Goal: Task Accomplishment & Management: Manage account settings

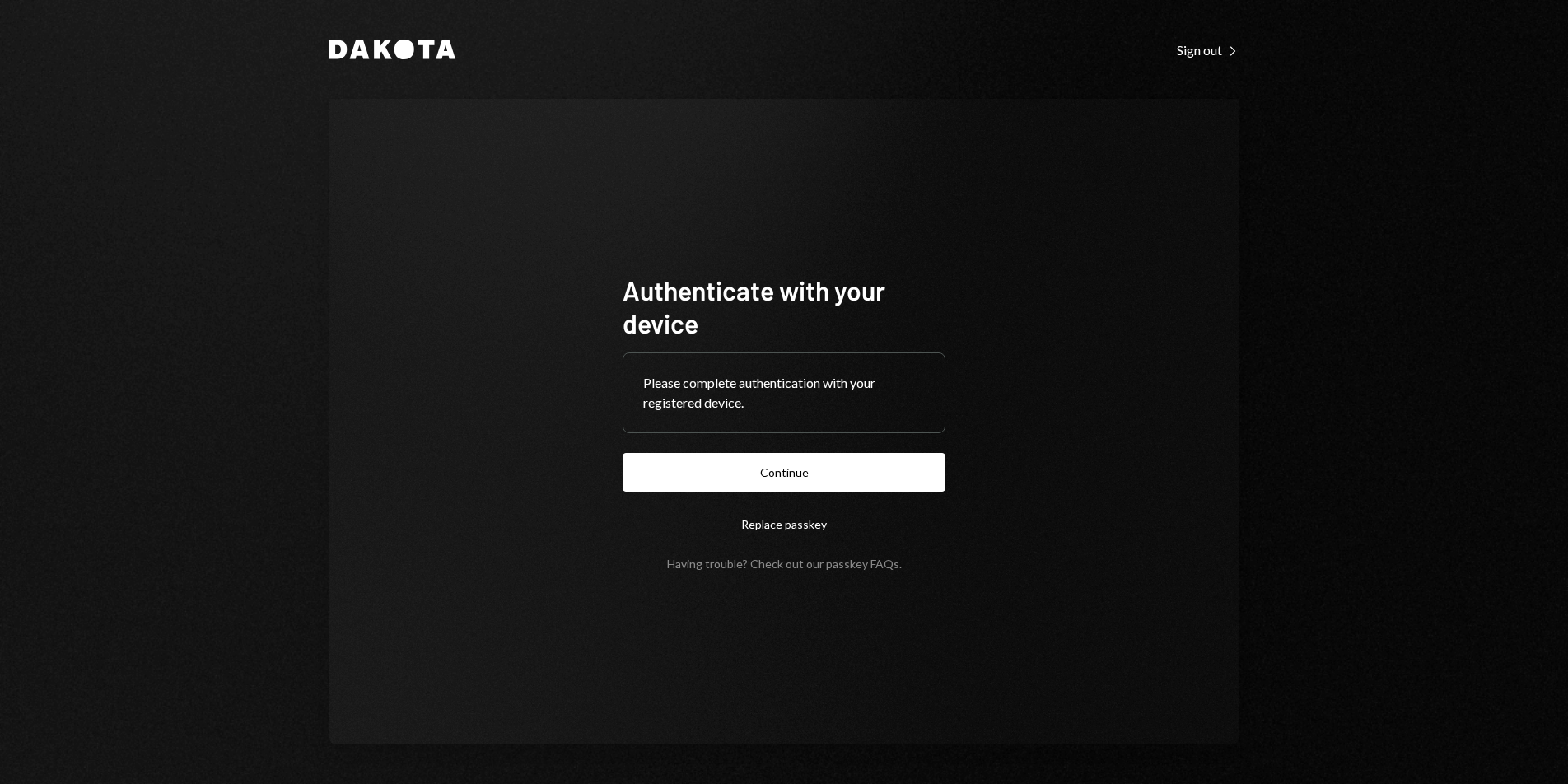
click at [808, 459] on button "Continue" at bounding box center [784, 472] width 323 height 39
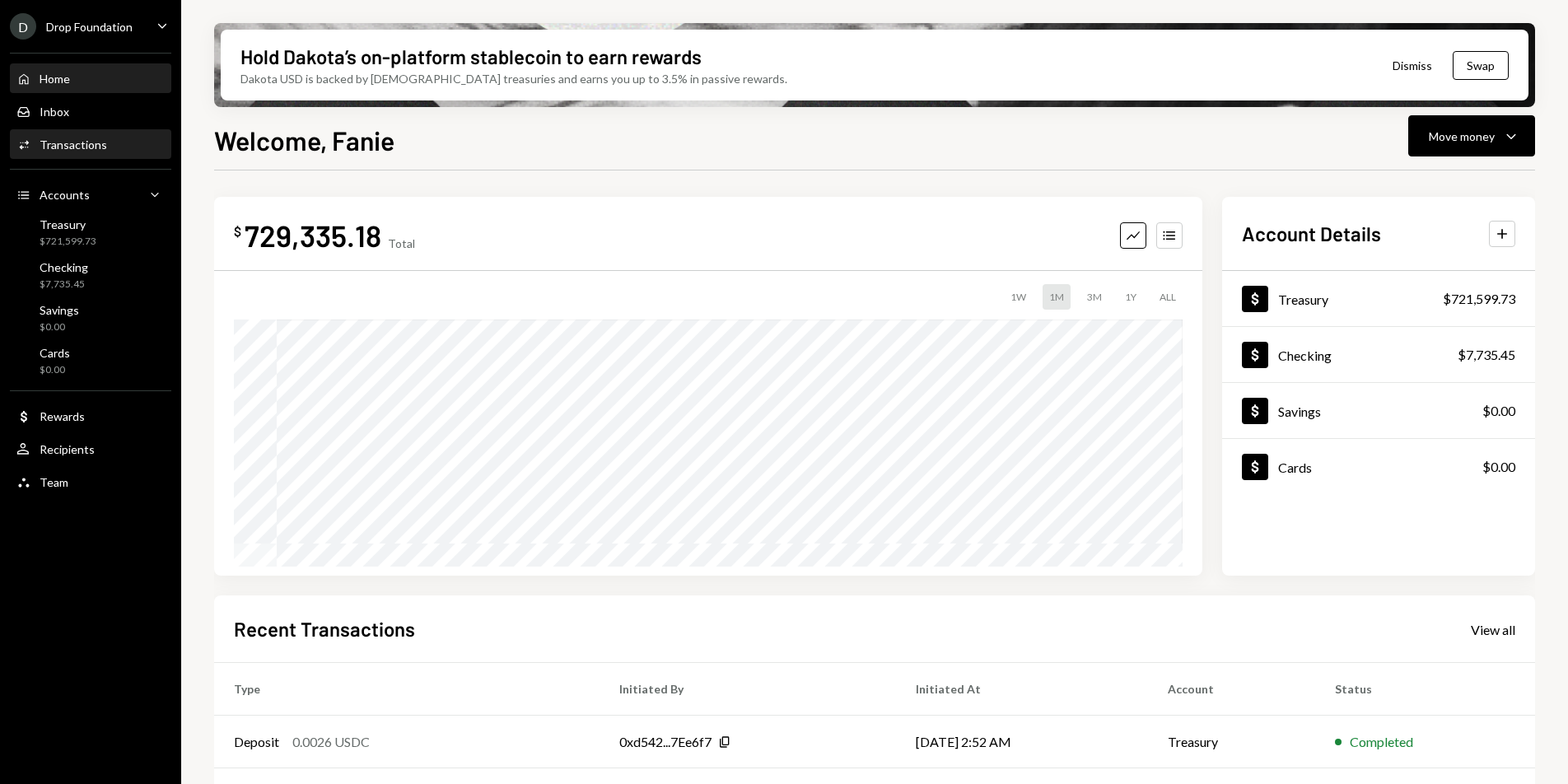
click at [72, 150] on div "Transactions" at bounding box center [73, 145] width 67 height 14
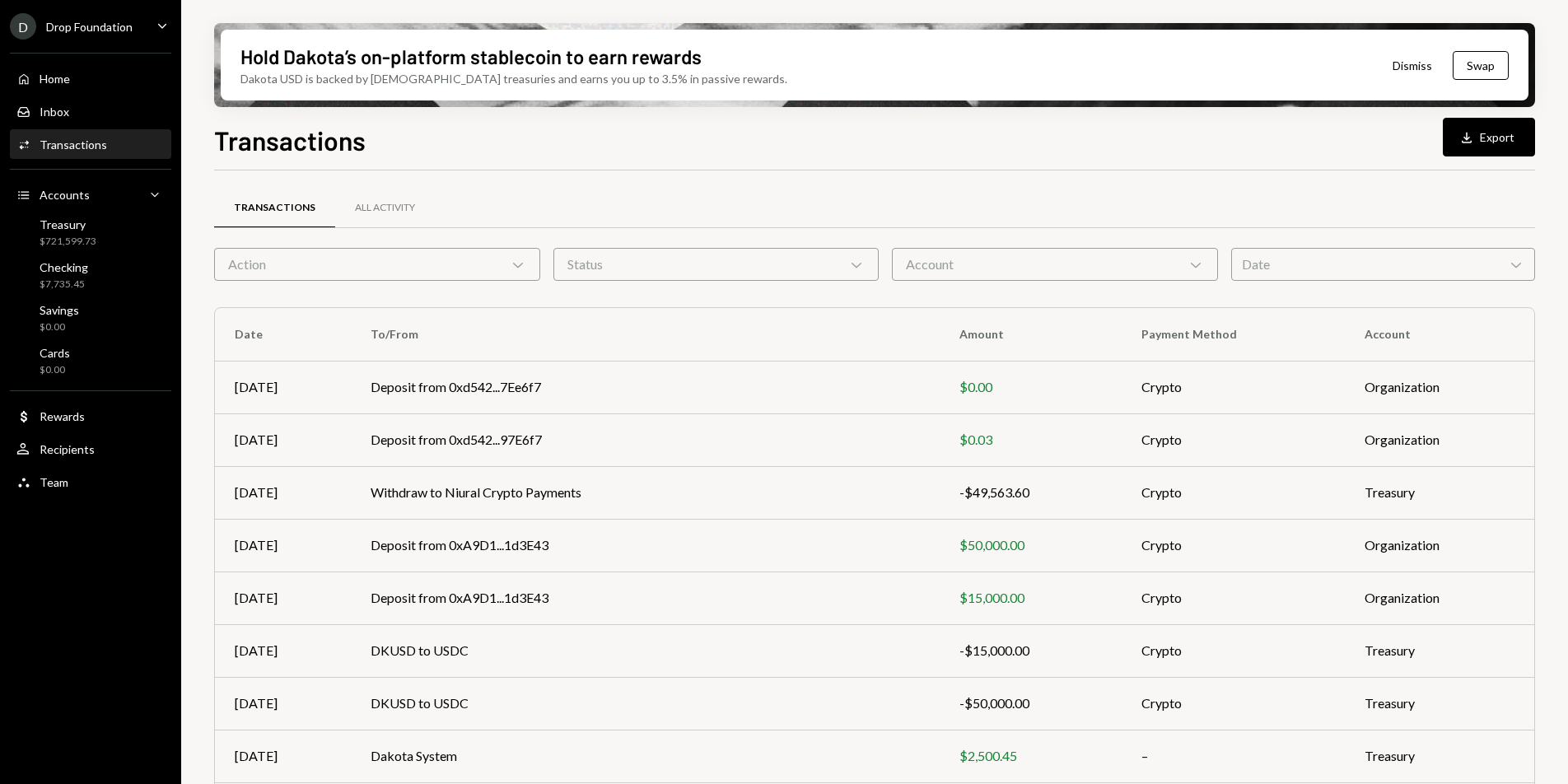
click at [1346, 265] on div "Date Chevron Down" at bounding box center [1383, 264] width 304 height 33
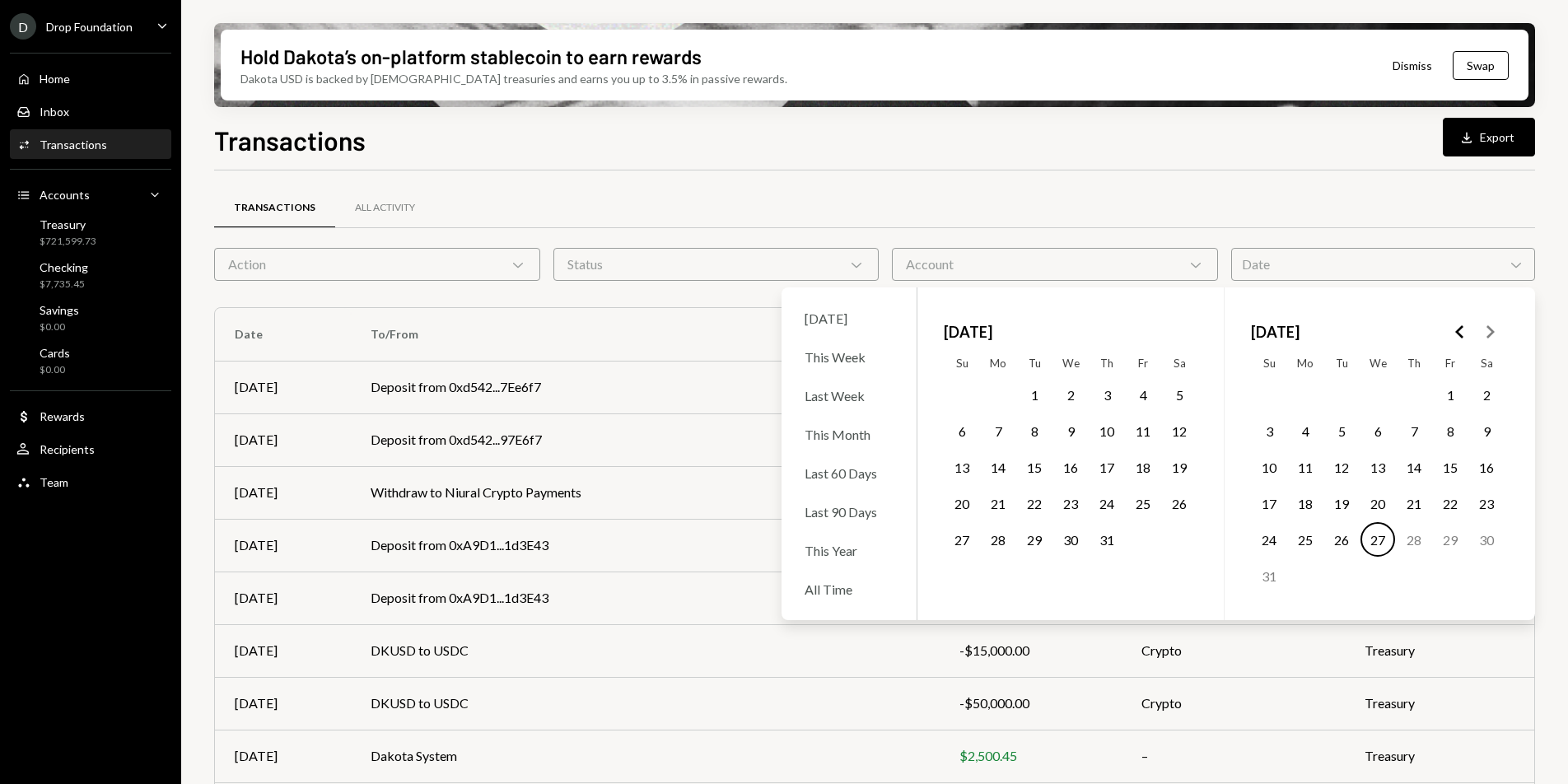
click at [1457, 333] on polygon "Go to the Previous Month" at bounding box center [1459, 332] width 8 height 13
click at [1379, 503] on button "25" at bounding box center [1378, 503] width 35 height 35
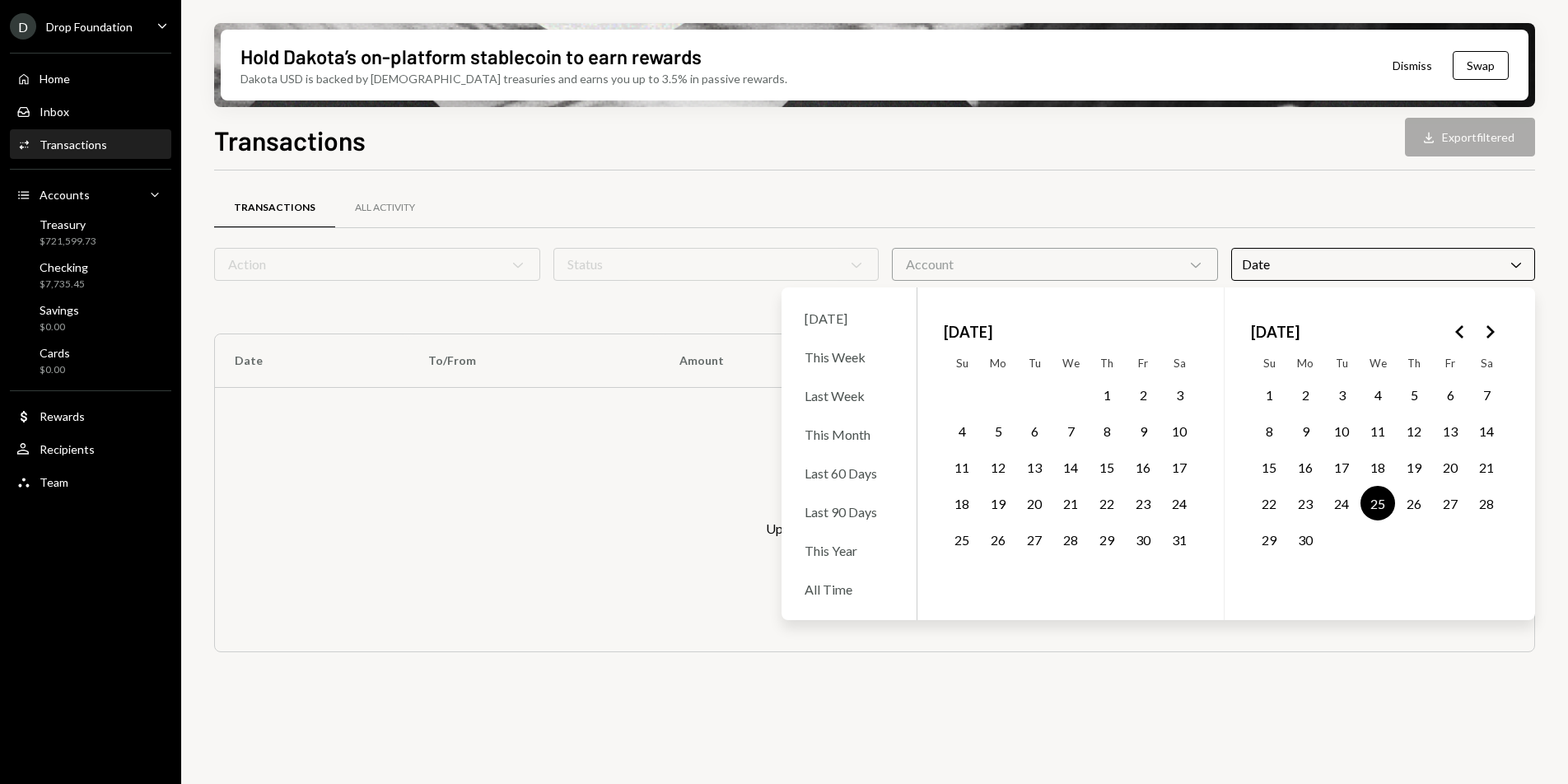
click at [1490, 334] on polygon "Go to the Next Month" at bounding box center [1491, 332] width 8 height 13
click at [1378, 545] on button "27" at bounding box center [1378, 540] width 35 height 35
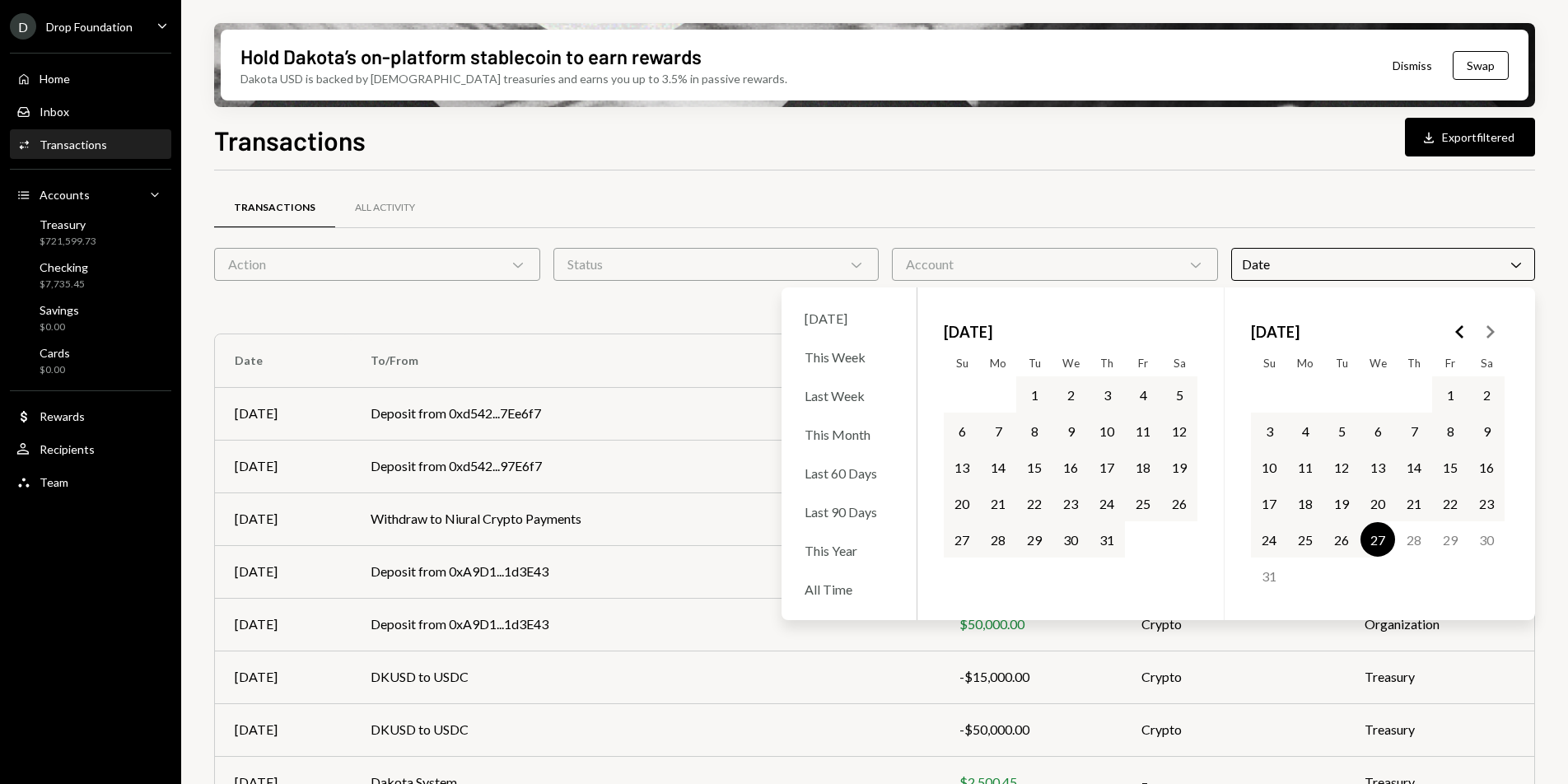
click at [1316, 217] on div "Transactions All Activity" at bounding box center [875, 208] width 1321 height 42
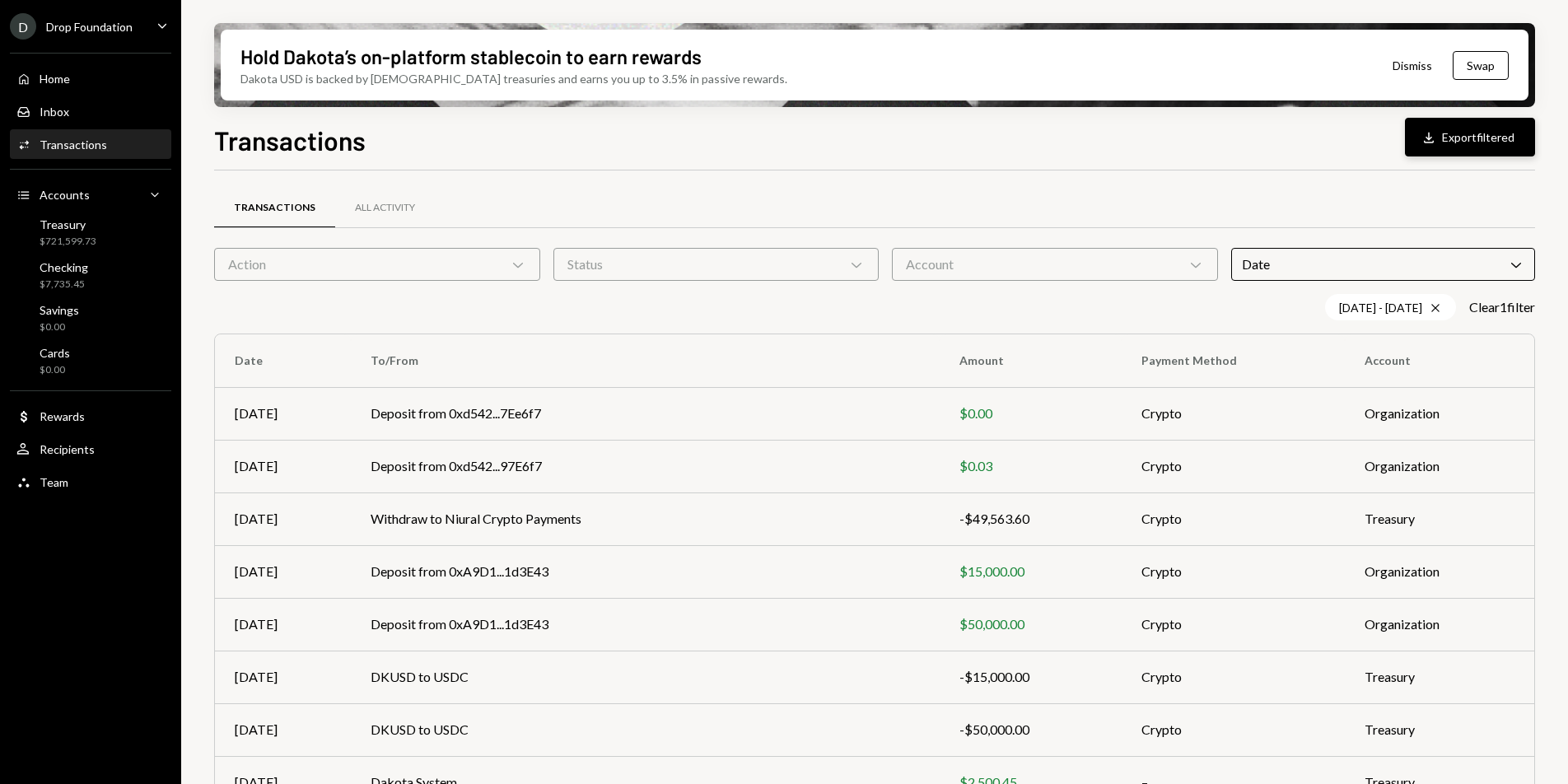
click at [1451, 137] on button "Download Export filtered" at bounding box center [1469, 137] width 130 height 39
click at [1014, 174] on div "Transactions All Activity Action Chevron Down Status Chevron Down Account Chevr…" at bounding box center [875, 576] width 1321 height 813
click at [101, 264] on div "Checking $7,735.45" at bounding box center [91, 276] width 148 height 32
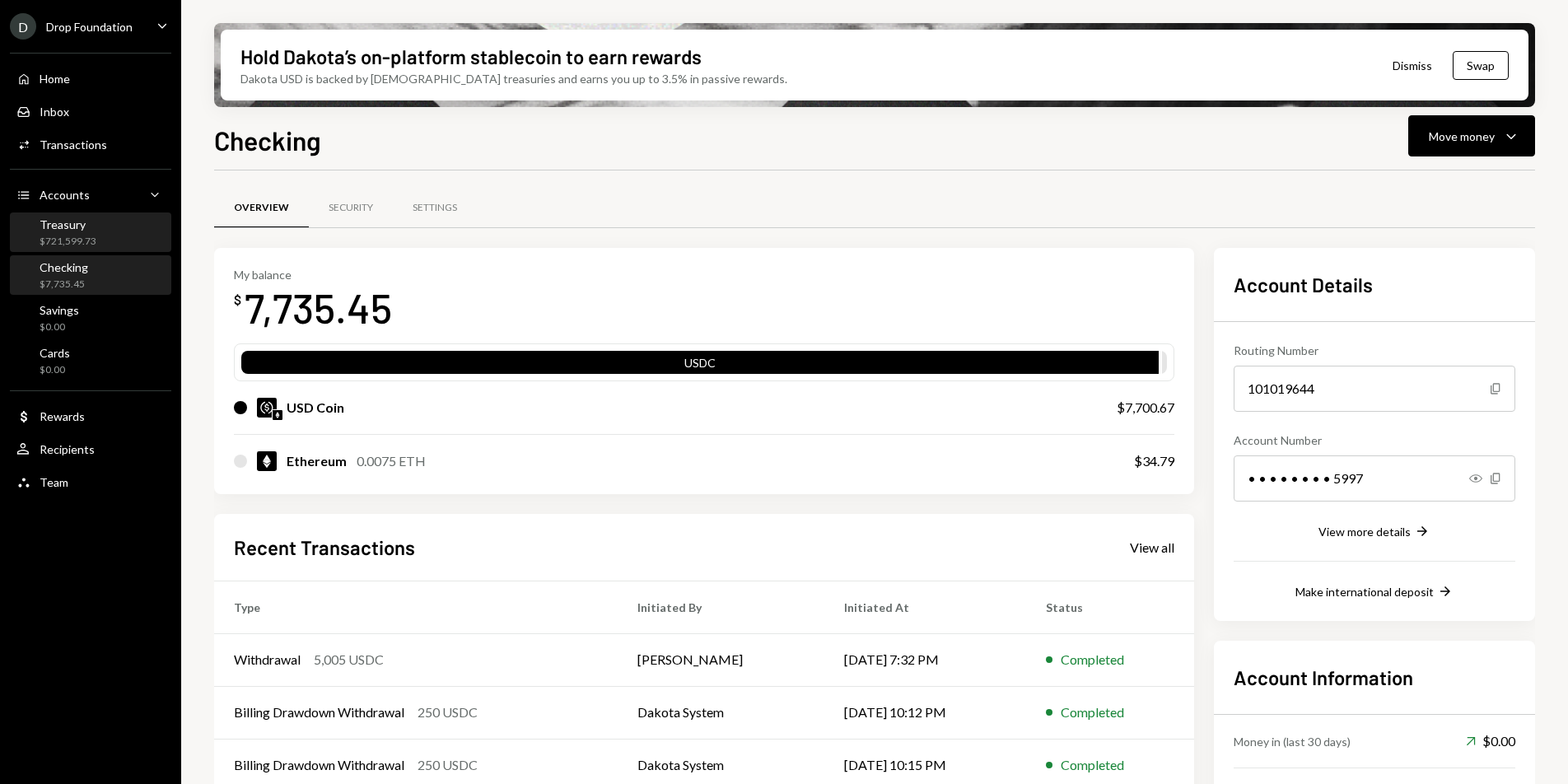
click at [102, 234] on div "Treasury $721,599.73" at bounding box center [91, 233] width 148 height 32
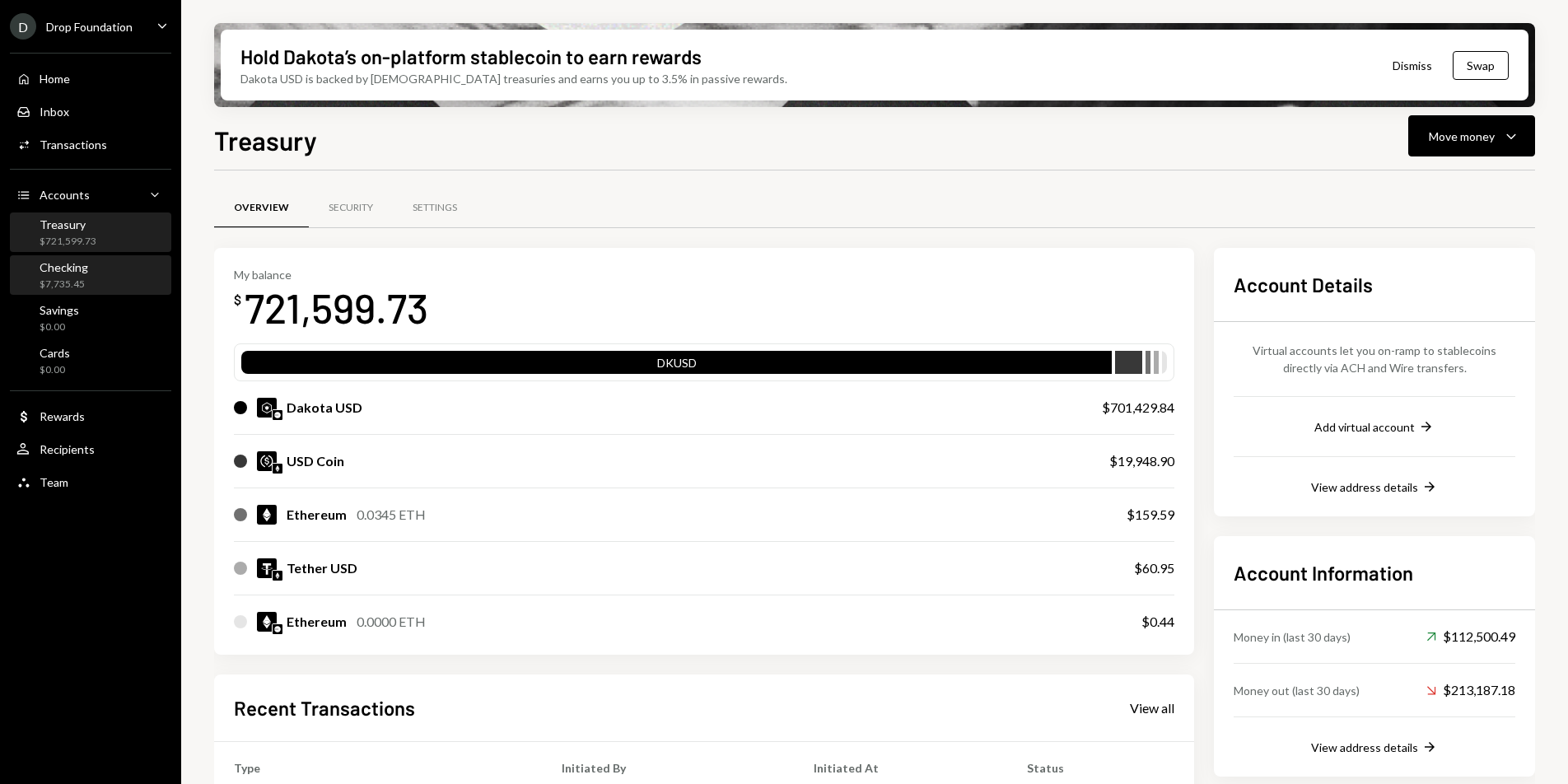
click at [104, 280] on div "Checking $7,735.45" at bounding box center [91, 276] width 148 height 32
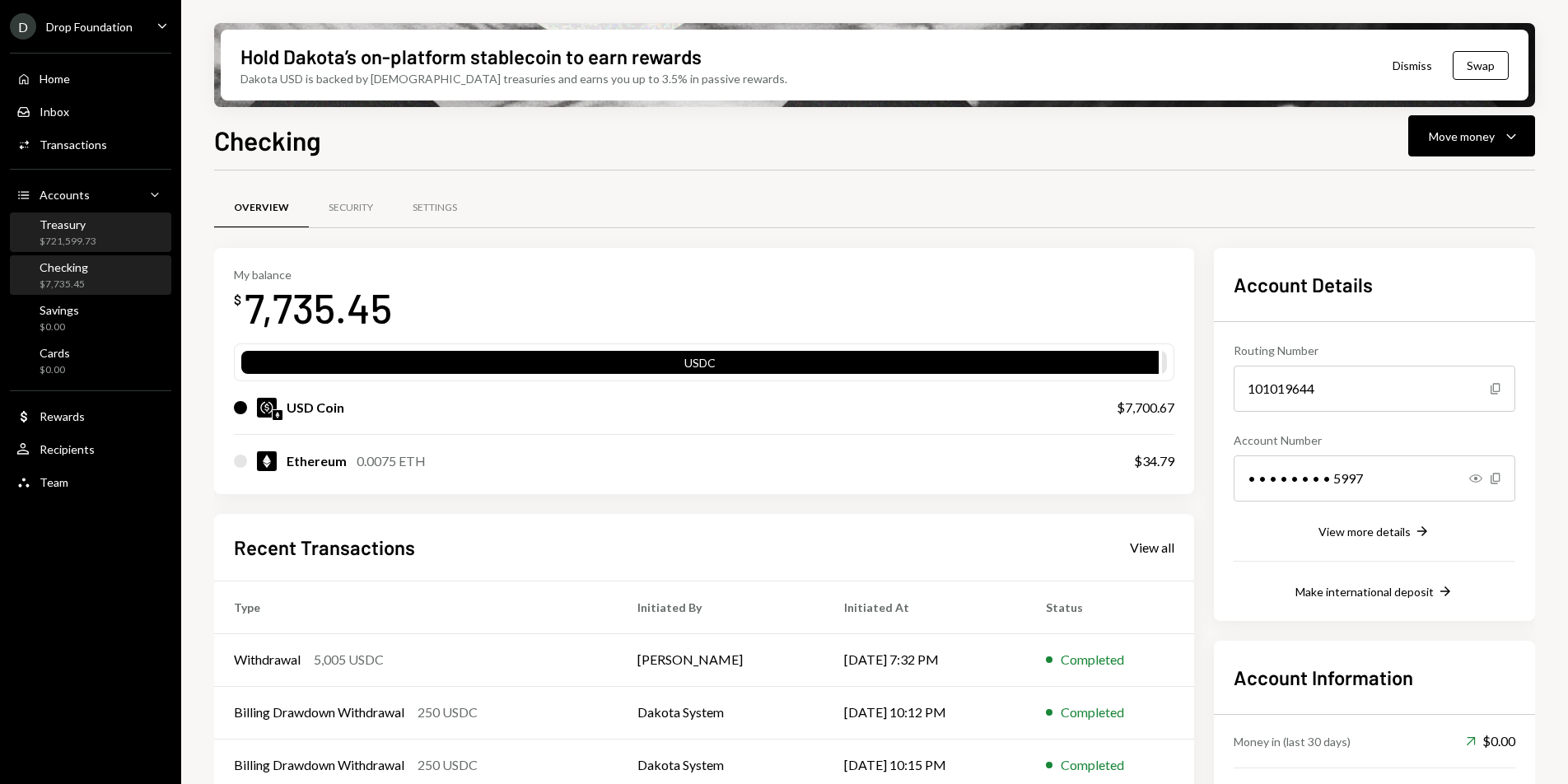
click at [110, 246] on div "Treasury $721,599.73" at bounding box center [91, 233] width 148 height 32
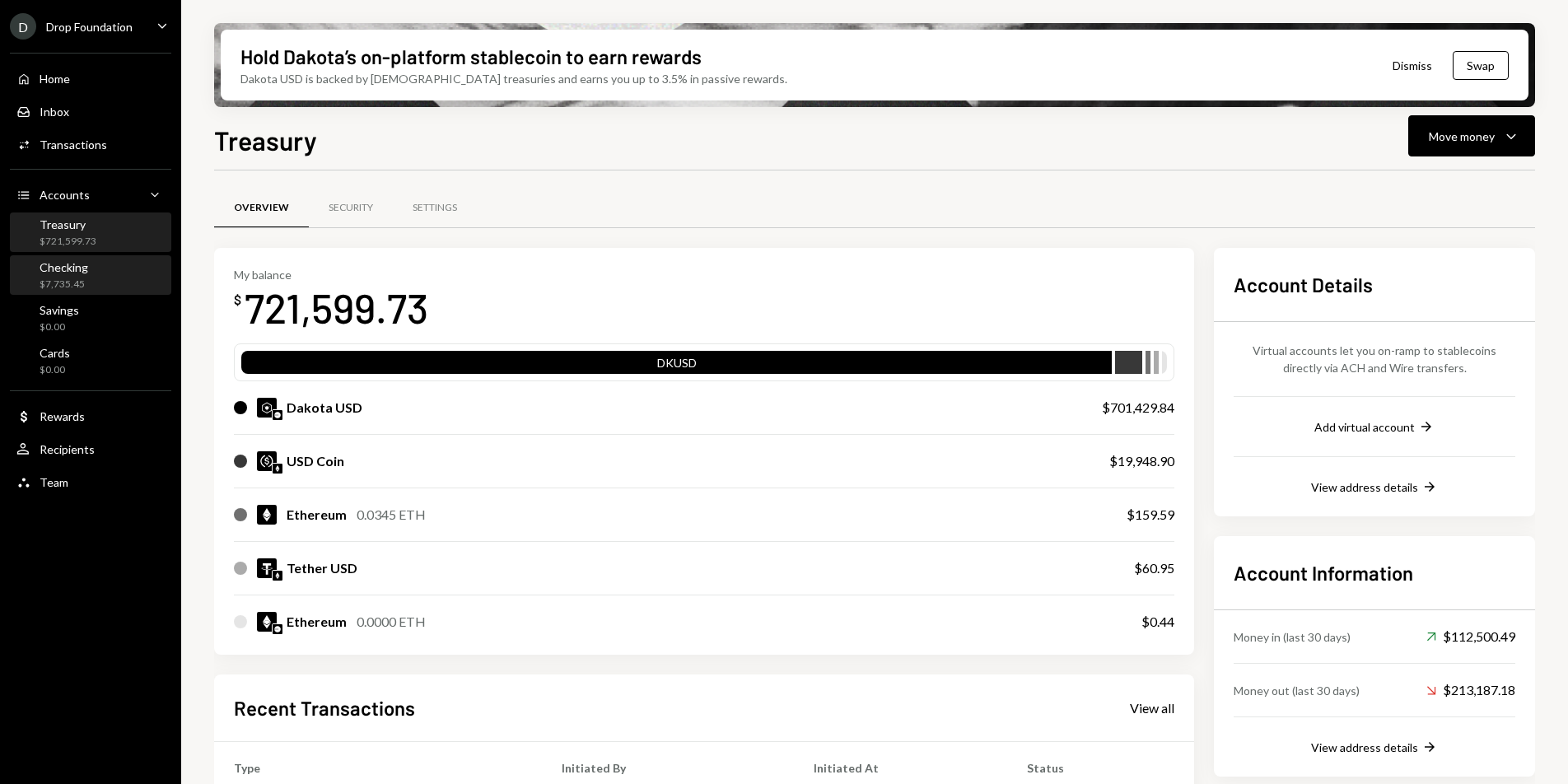
click at [110, 266] on div "Checking $7,735.45" at bounding box center [91, 276] width 148 height 32
